Goal: Information Seeking & Learning: Learn about a topic

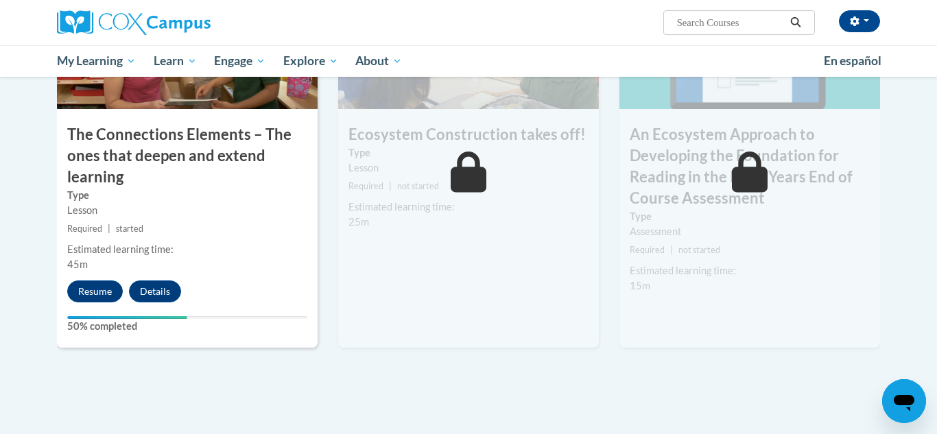
scroll to position [1184, 0]
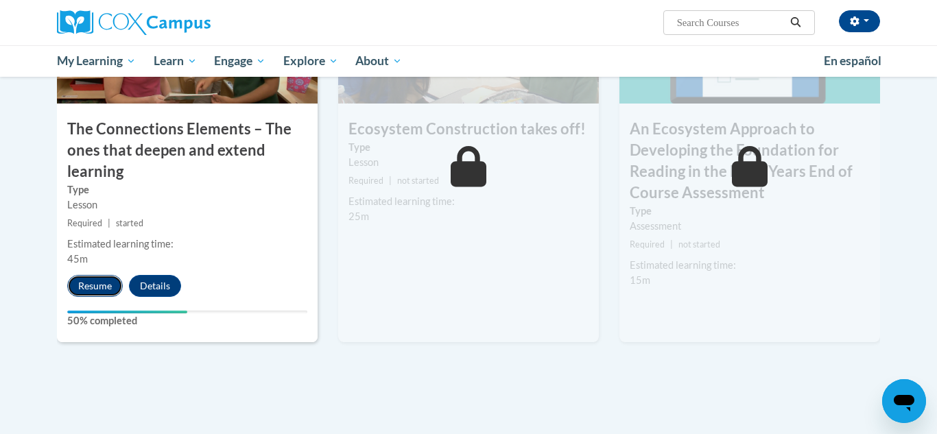
click at [93, 282] on button "Resume" at bounding box center [95, 286] width 56 height 22
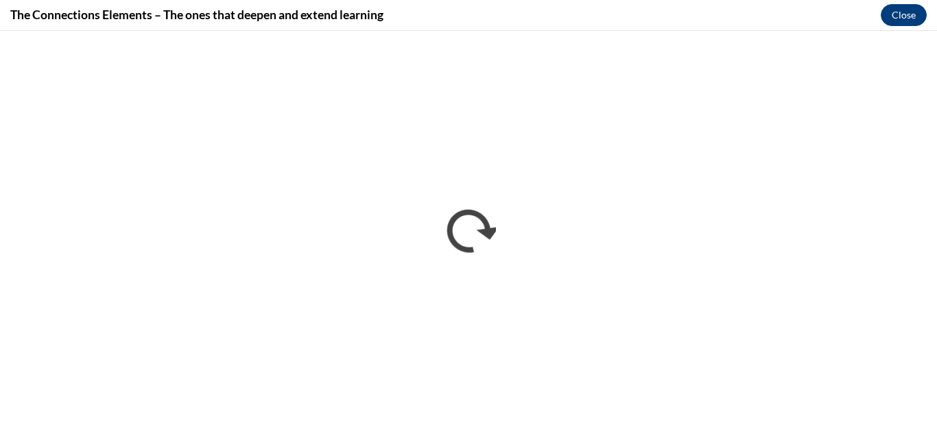
scroll to position [0, 0]
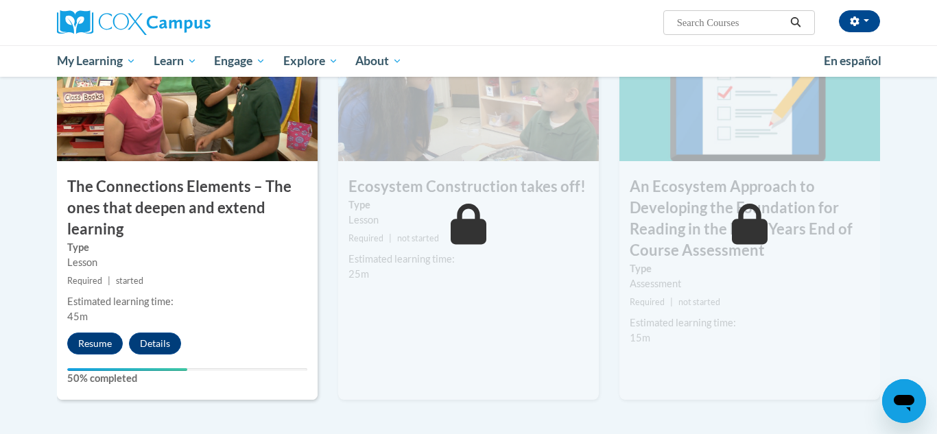
scroll to position [1328, 0]
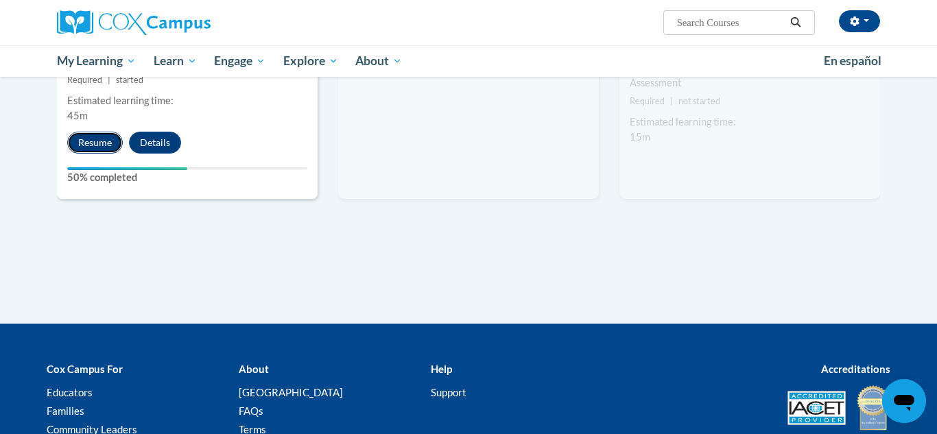
click at [108, 136] on button "Resume" at bounding box center [95, 143] width 56 height 22
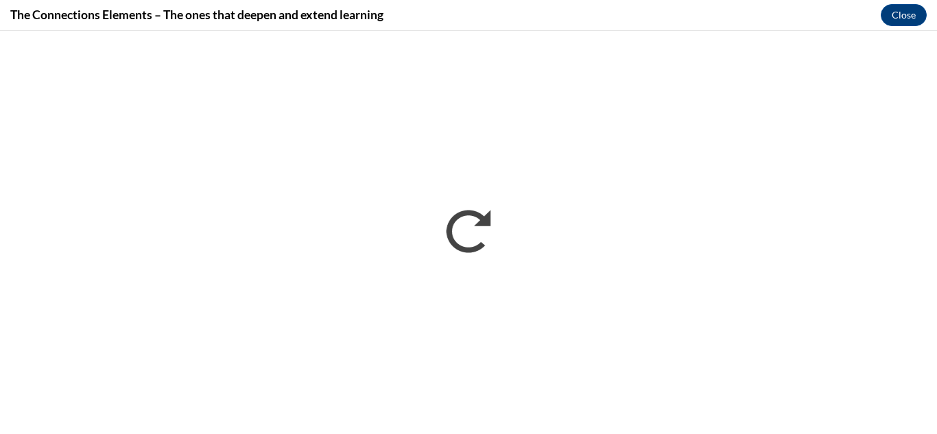
scroll to position [0, 0]
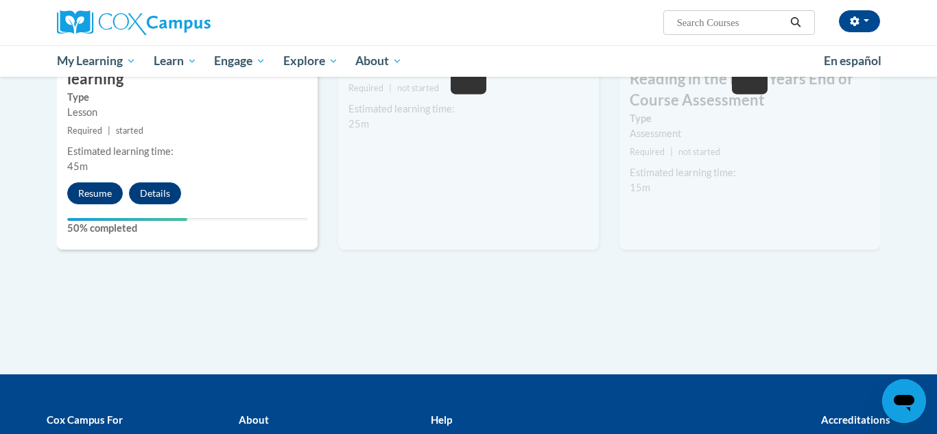
scroll to position [1282, 0]
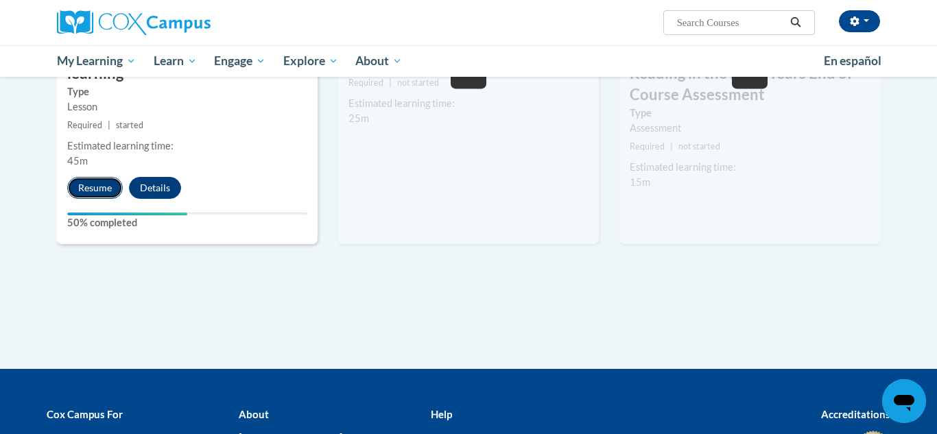
click at [92, 187] on button "Resume" at bounding box center [95, 188] width 56 height 22
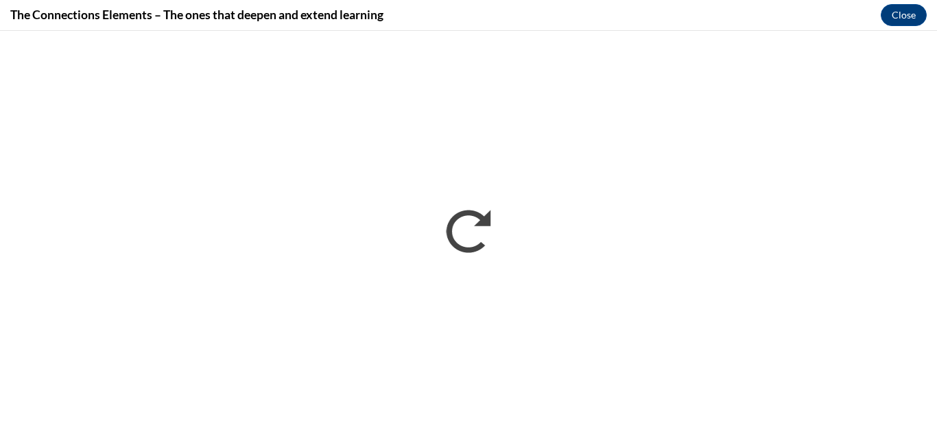
scroll to position [0, 0]
